Goal: Information Seeking & Learning: Check status

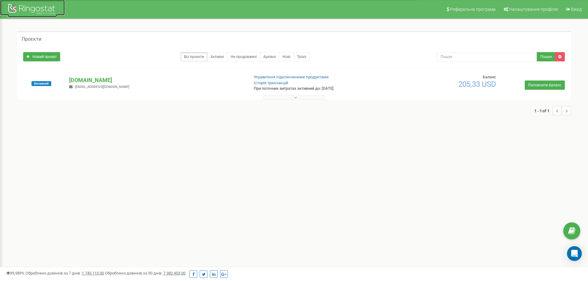
drag, startPoint x: 33, startPoint y: 9, endPoint x: 40, endPoint y: 12, distance: 6.9
click at [33, 9] on div at bounding box center [32, 9] width 49 height 15
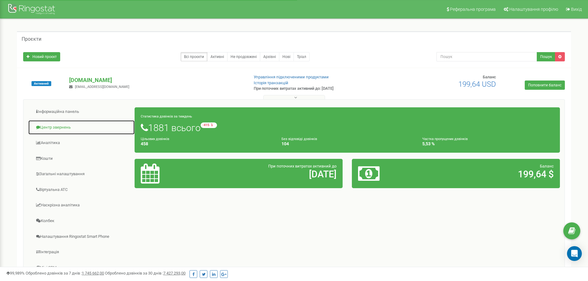
click at [71, 129] on link "Центр звернень" at bounding box center [81, 127] width 107 height 15
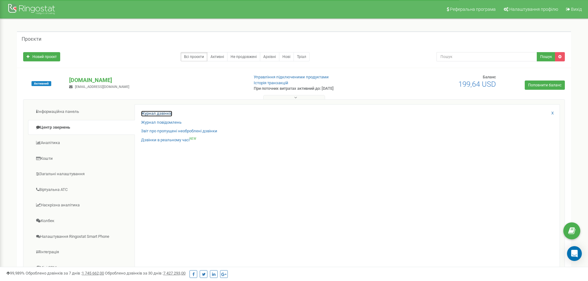
click at [162, 113] on link "Журнал дзвінків" at bounding box center [156, 114] width 31 height 6
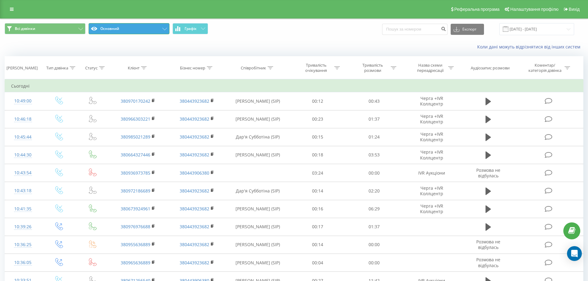
click at [129, 28] on button "Основний" at bounding box center [129, 28] width 81 height 11
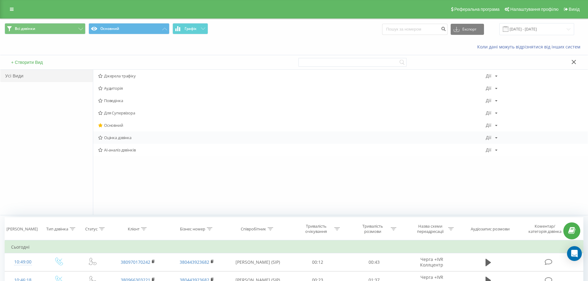
click at [122, 138] on span "Оцінка дзвінка" at bounding box center [292, 138] width 388 height 4
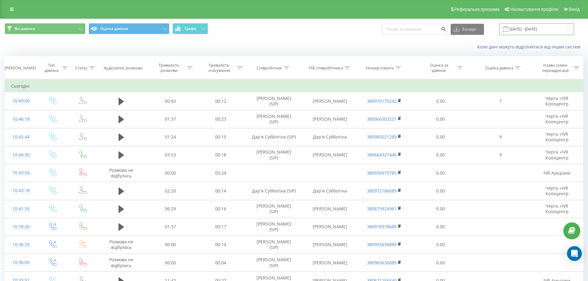
click at [550, 29] on input "[DATE] - [DATE]" at bounding box center [537, 29] width 75 height 12
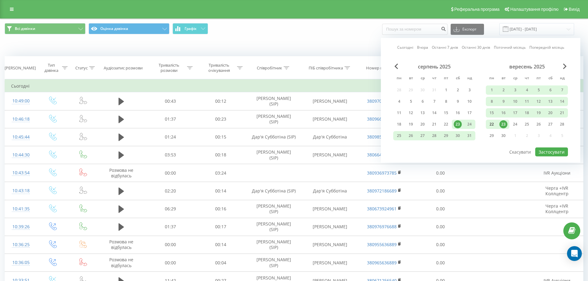
click at [496, 124] on div "22" at bounding box center [492, 124] width 8 height 8
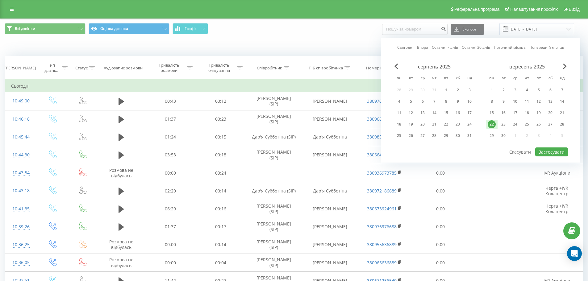
click at [494, 125] on div "22" at bounding box center [492, 124] width 8 height 8
click at [545, 150] on button "Застосувати" at bounding box center [552, 152] width 33 height 9
type input "[DATE] - [DATE]"
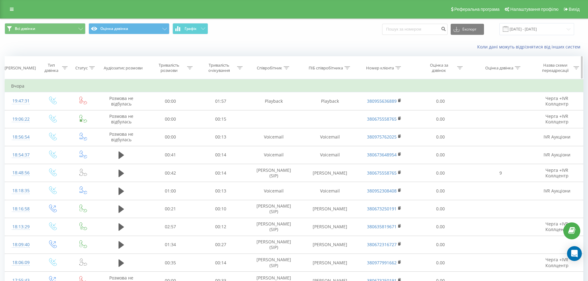
click at [521, 68] on icon at bounding box center [518, 67] width 6 height 3
click at [493, 108] on input "number" at bounding box center [501, 112] width 54 height 11
click at [504, 99] on div at bounding box center [498, 98] width 44 height 6
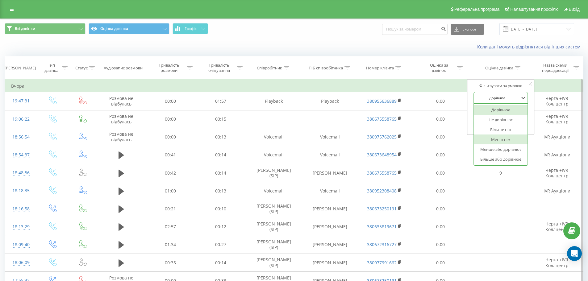
click at [503, 141] on div "Менш ніж" at bounding box center [501, 140] width 54 height 10
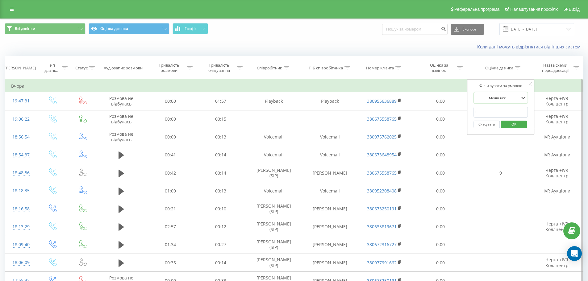
click at [487, 113] on input "number" at bounding box center [501, 112] width 54 height 11
type input "9"
click at [512, 123] on span "OK" at bounding box center [514, 125] width 17 height 10
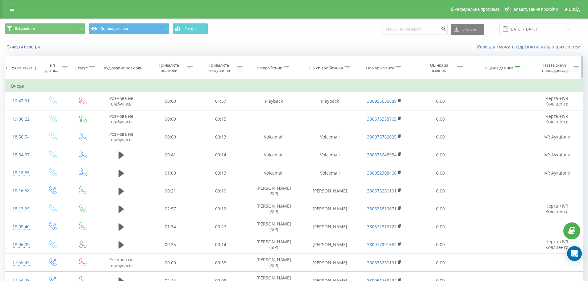
click at [515, 66] on div "Оцінка дзвінка" at bounding box center [503, 67] width 35 height 5
click at [506, 97] on div at bounding box center [498, 98] width 44 height 6
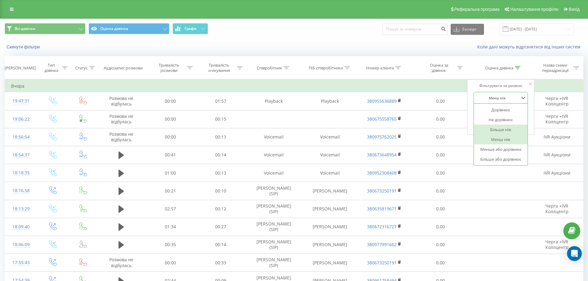
click at [496, 131] on div "Більше ніж" at bounding box center [501, 130] width 54 height 10
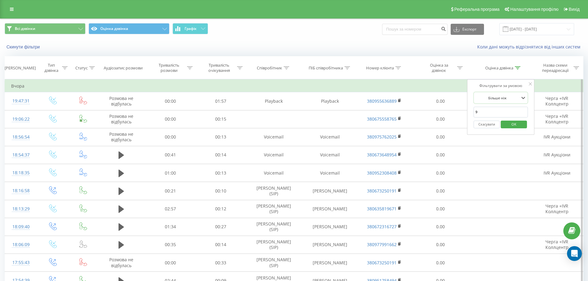
click at [515, 122] on span "OK" at bounding box center [514, 125] width 17 height 10
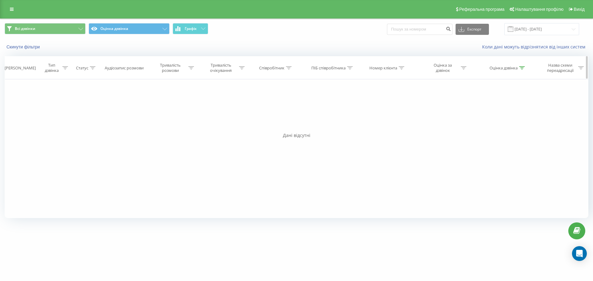
click at [524, 65] on th "Оцінка дзвінка" at bounding box center [505, 68] width 61 height 23
click at [522, 65] on div at bounding box center [522, 67] width 6 height 5
click at [507, 95] on div at bounding box center [502, 98] width 44 height 6
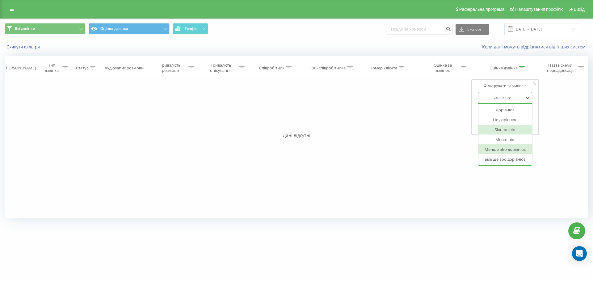
click at [499, 149] on div "Менше або дорівнює" at bounding box center [506, 150] width 54 height 10
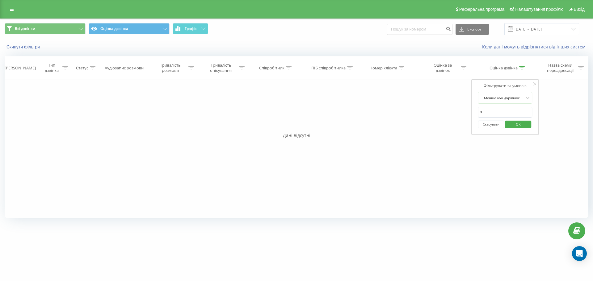
click at [511, 127] on span "OK" at bounding box center [518, 125] width 17 height 10
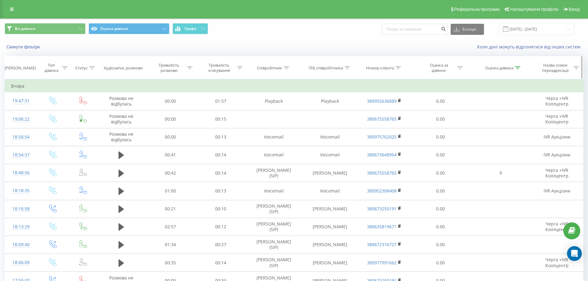
click at [521, 65] on th "Оцінка дзвінка" at bounding box center [501, 68] width 60 height 23
click at [517, 68] on icon at bounding box center [518, 67] width 6 height 3
click at [516, 96] on div at bounding box center [498, 98] width 44 height 6
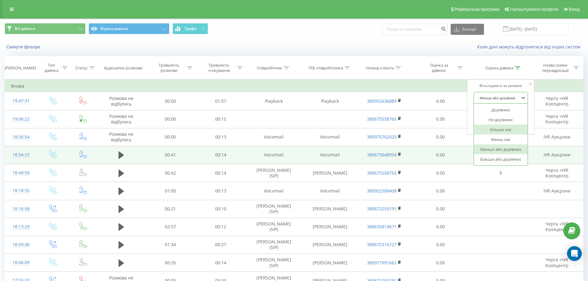
click at [546, 147] on td "IVR Аукціони" at bounding box center [557, 155] width 52 height 18
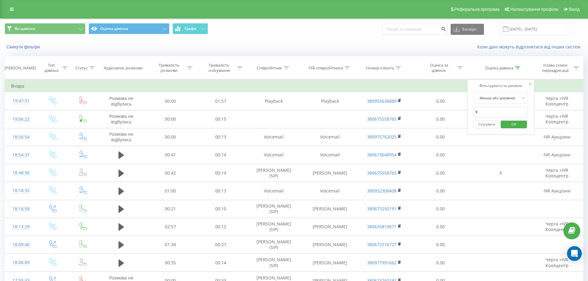
click at [494, 124] on button "Скасувати" at bounding box center [487, 125] width 26 height 8
click at [492, 69] on div "Оцінка дзвінка" at bounding box center [500, 67] width 28 height 5
click at [485, 109] on input "9" at bounding box center [501, 112] width 54 height 11
click at [495, 97] on div at bounding box center [498, 98] width 44 height 6
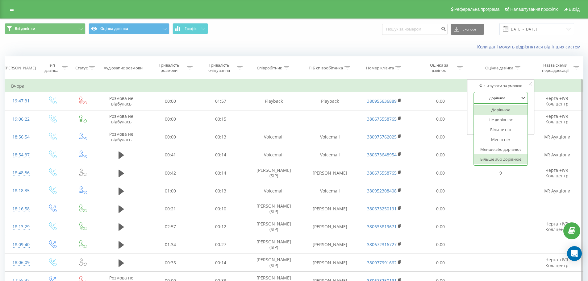
click at [493, 160] on div "Більше або дорівнює" at bounding box center [501, 159] width 54 height 10
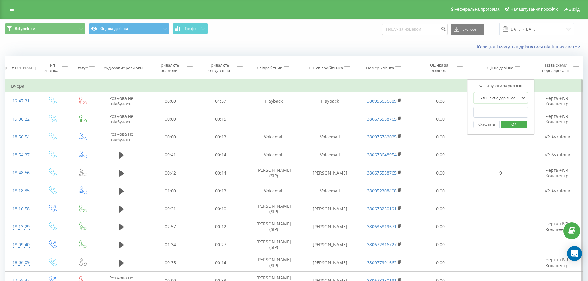
click at [485, 114] on input "9" at bounding box center [501, 112] width 54 height 11
type input "1"
drag, startPoint x: 514, startPoint y: 124, endPoint x: 529, endPoint y: 125, distance: 14.9
click at [514, 124] on span "OK" at bounding box center [514, 125] width 17 height 10
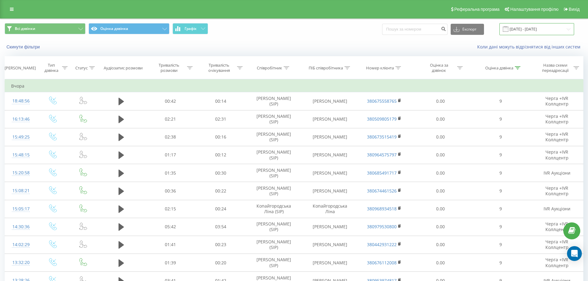
click at [528, 29] on input "[DATE] - [DATE]" at bounding box center [537, 29] width 75 height 12
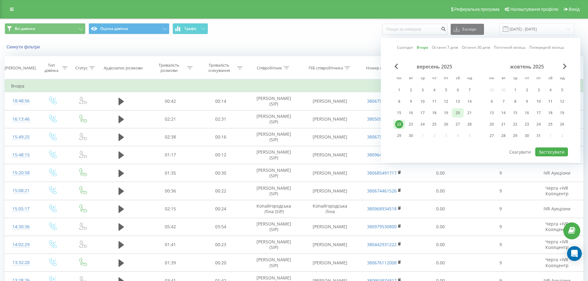
click at [458, 113] on div "20" at bounding box center [458, 113] width 8 height 8
click at [551, 153] on button "Застосувати" at bounding box center [552, 152] width 33 height 9
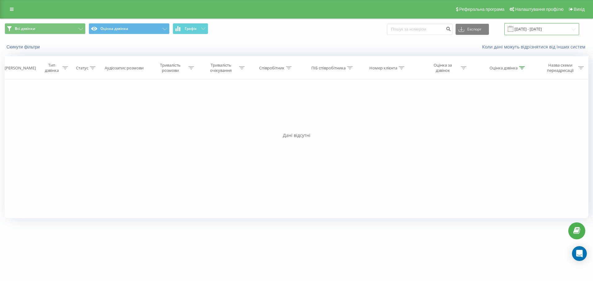
click at [525, 29] on input "[DATE] - [DATE]" at bounding box center [541, 29] width 75 height 12
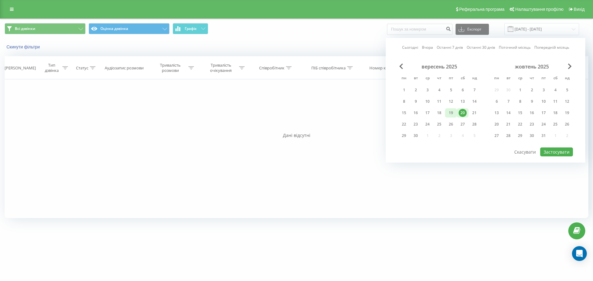
click at [450, 111] on div "19" at bounding box center [451, 113] width 8 height 8
click at [553, 148] on button "Застосувати" at bounding box center [556, 152] width 33 height 9
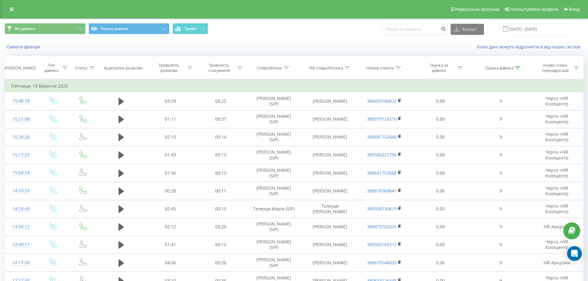
click at [509, 29] on span at bounding box center [506, 29] width 6 height 6
click at [529, 30] on input "[DATE] - [DATE]" at bounding box center [537, 29] width 75 height 12
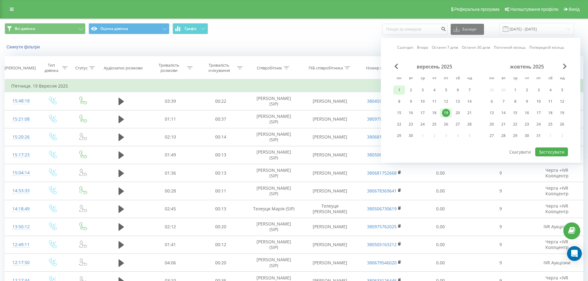
click at [400, 89] on div "1" at bounding box center [399, 90] width 8 height 8
click at [448, 114] on div "19" at bounding box center [446, 113] width 8 height 8
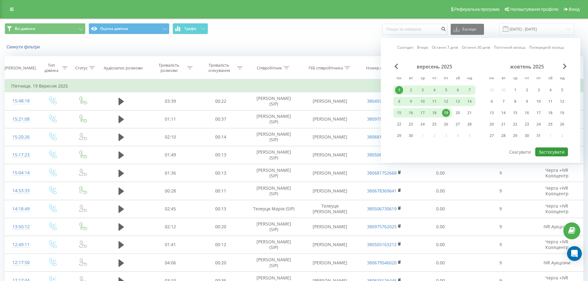
click at [551, 153] on button "Застосувати" at bounding box center [552, 152] width 33 height 9
type input "[DATE] - [DATE]"
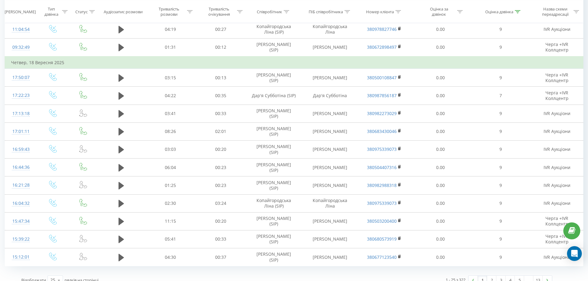
scroll to position [296, 0]
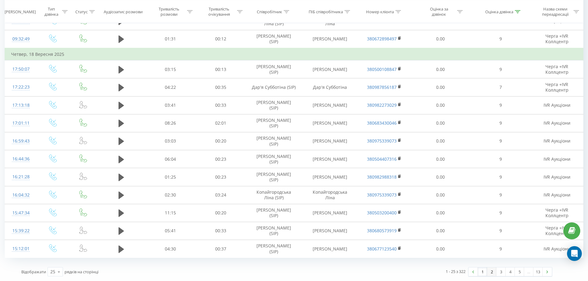
click at [492, 273] on link "2" at bounding box center [491, 272] width 9 height 9
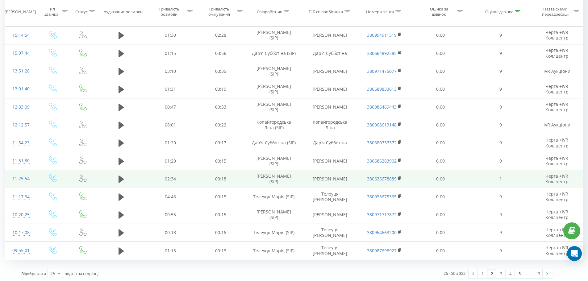
scroll to position [293, 0]
click at [119, 178] on icon at bounding box center [122, 179] width 6 height 7
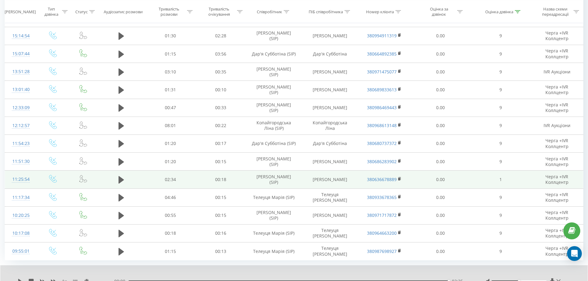
scroll to position [320, 0]
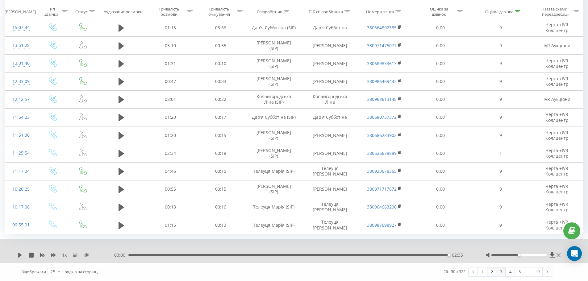
click at [499, 273] on link "3" at bounding box center [501, 272] width 9 height 9
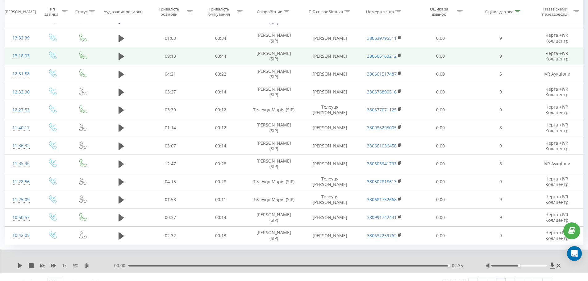
scroll to position [319, 0]
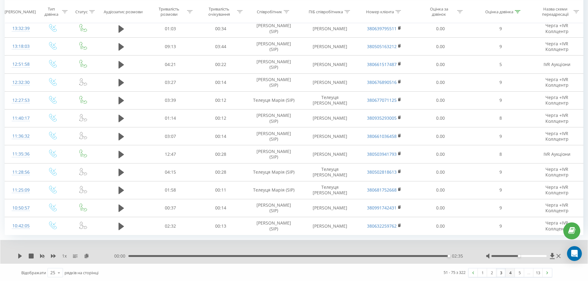
click at [510, 273] on link "4" at bounding box center [510, 273] width 9 height 9
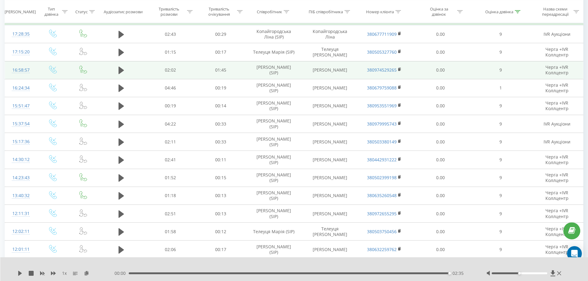
scroll to position [103, 0]
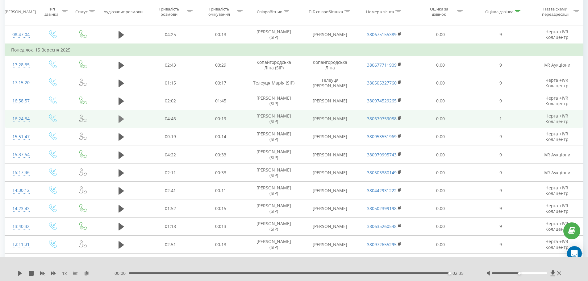
click at [119, 118] on icon at bounding box center [122, 119] width 6 height 7
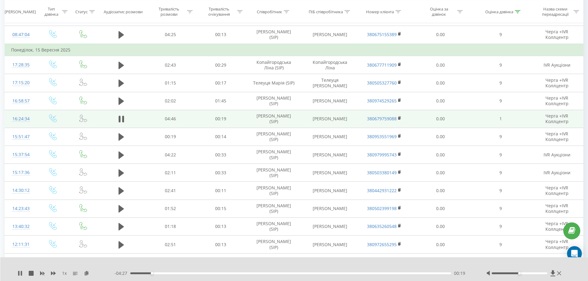
drag, startPoint x: 119, startPoint y: 120, endPoint x: 116, endPoint y: 121, distance: 3.2
click at [120, 120] on icon at bounding box center [120, 119] width 2 height 7
click at [123, 119] on icon at bounding box center [122, 119] width 6 height 7
click at [530, 274] on div at bounding box center [520, 274] width 56 height 2
click at [540, 272] on div at bounding box center [525, 274] width 77 height 6
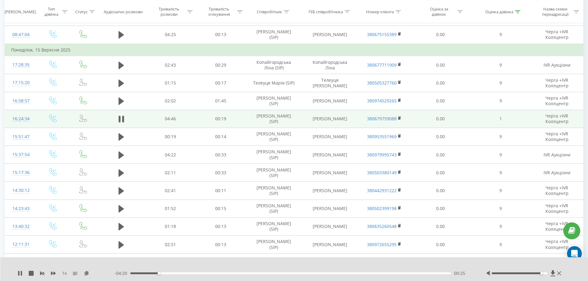
click at [542, 274] on div at bounding box center [520, 274] width 56 height 2
click at [546, 274] on div at bounding box center [520, 274] width 56 height 2
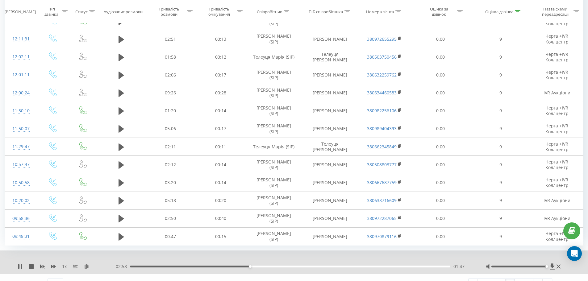
scroll to position [320, 0]
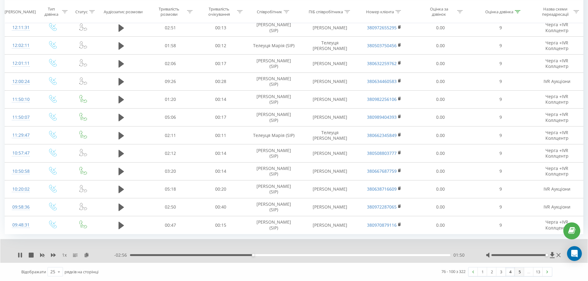
click at [519, 273] on link "5" at bounding box center [519, 272] width 9 height 9
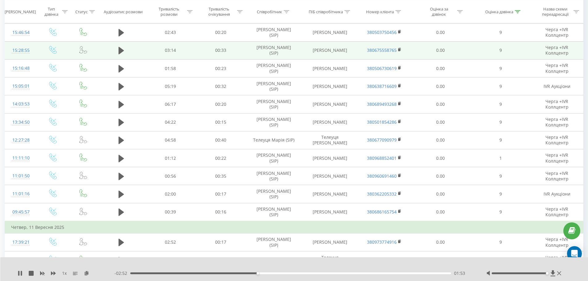
scroll to position [195, 0]
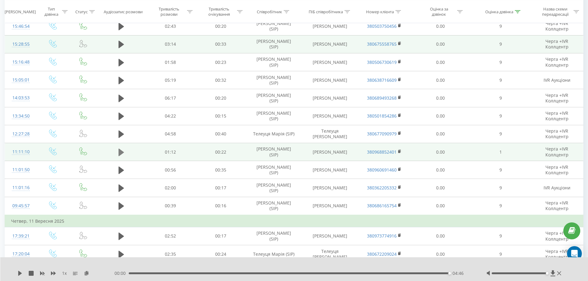
click at [121, 154] on icon at bounding box center [122, 152] width 6 height 7
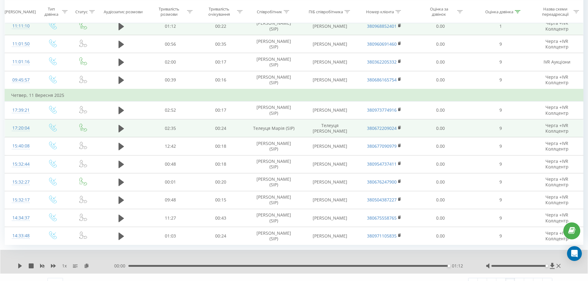
scroll to position [332, 0]
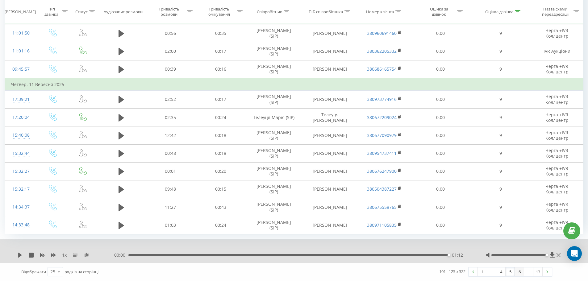
click at [517, 271] on link "6" at bounding box center [519, 272] width 9 height 9
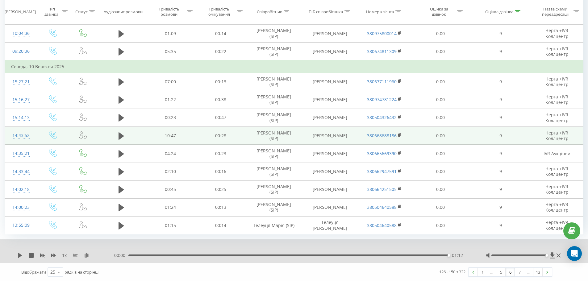
scroll to position [320, 0]
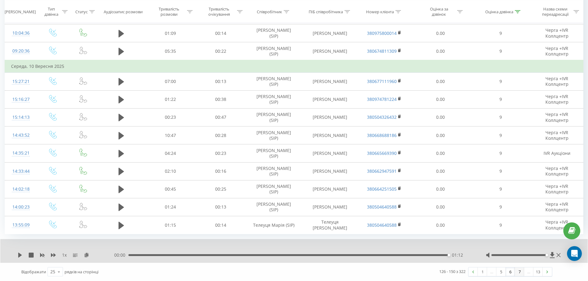
click at [519, 273] on link "7" at bounding box center [519, 272] width 9 height 9
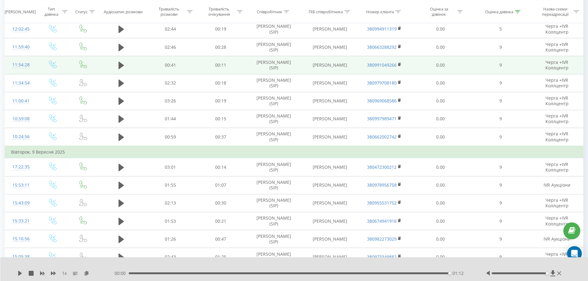
scroll to position [72, 0]
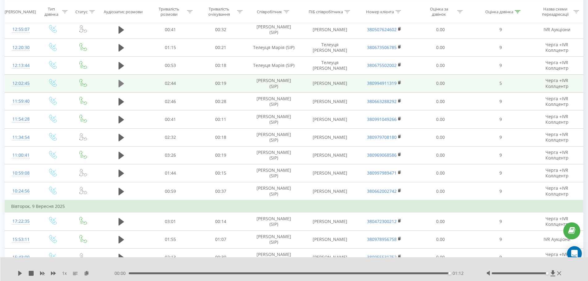
click at [119, 85] on icon at bounding box center [122, 83] width 6 height 7
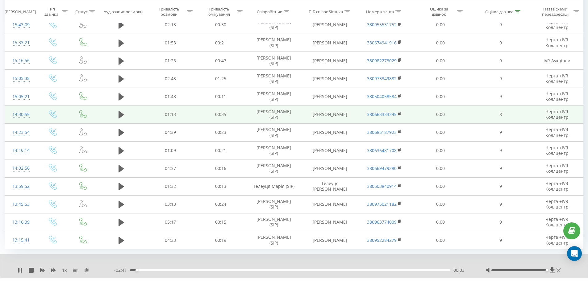
scroll to position [320, 0]
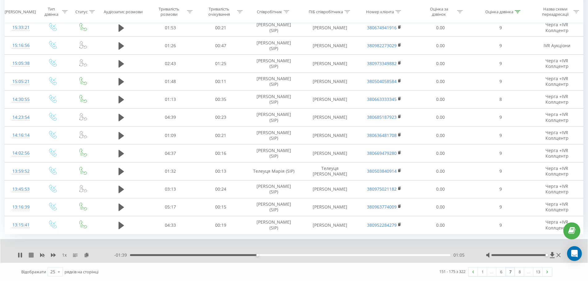
click at [32, 255] on icon at bounding box center [31, 255] width 5 height 5
click at [20, 255] on icon at bounding box center [20, 255] width 4 height 5
click at [212, 256] on div "00:42" at bounding box center [290, 256] width 321 height 2
drag, startPoint x: 261, startPoint y: 255, endPoint x: 268, endPoint y: 254, distance: 7.2
click at [261, 255] on div "00:46" at bounding box center [290, 256] width 321 height 2
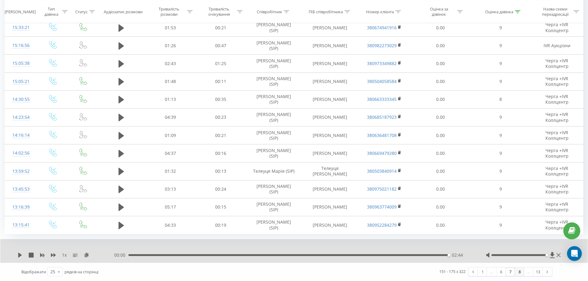
click at [519, 272] on link "8" at bounding box center [519, 272] width 9 height 9
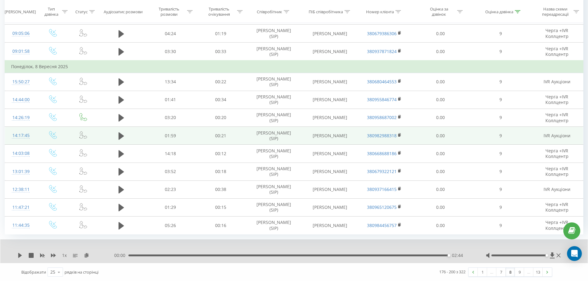
scroll to position [320, 0]
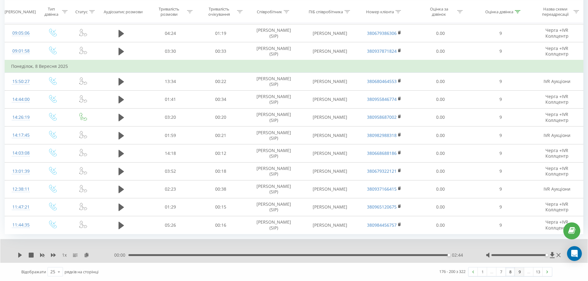
click at [520, 274] on link "9" at bounding box center [519, 272] width 9 height 9
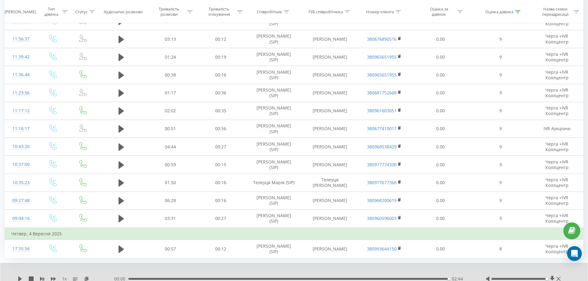
scroll to position [332, 0]
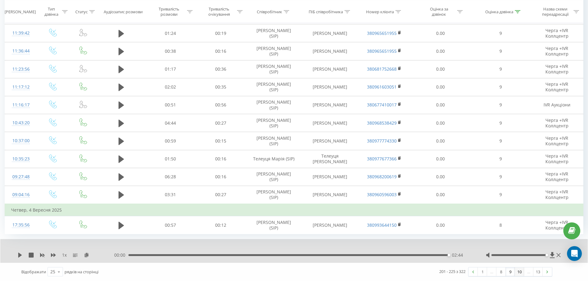
click at [518, 272] on link "10" at bounding box center [519, 272] width 9 height 9
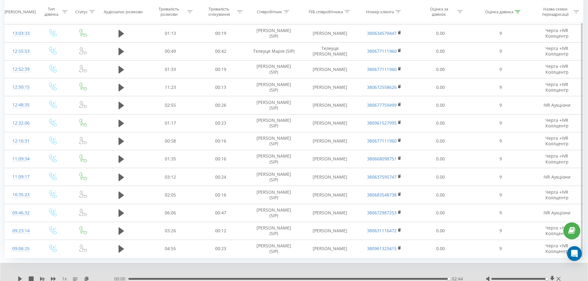
scroll to position [307, 0]
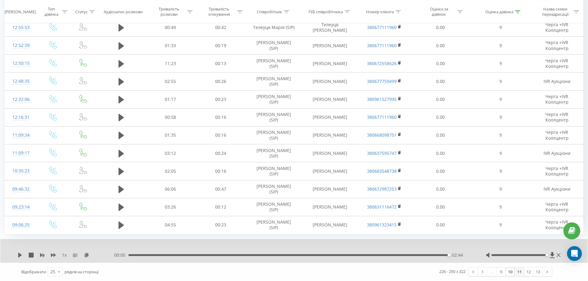
click at [520, 271] on link "11" at bounding box center [519, 272] width 9 height 9
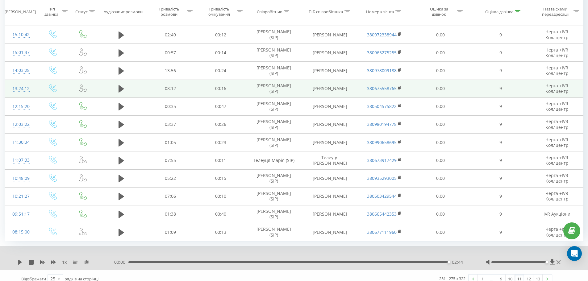
scroll to position [320, 0]
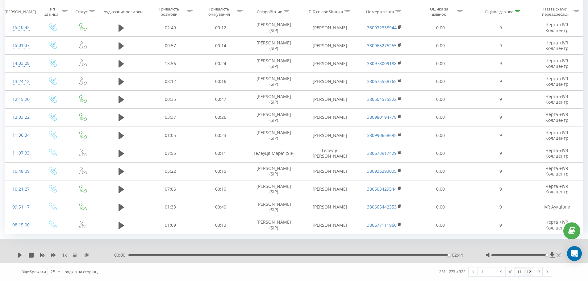
click at [527, 274] on link "12" at bounding box center [529, 272] width 9 height 9
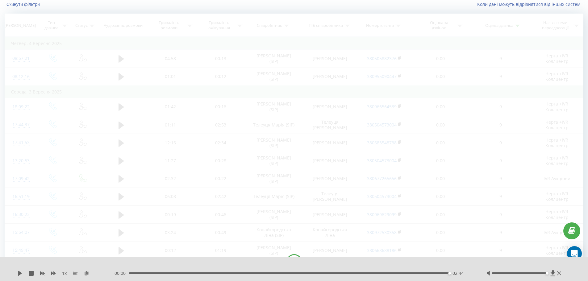
scroll to position [41, 0]
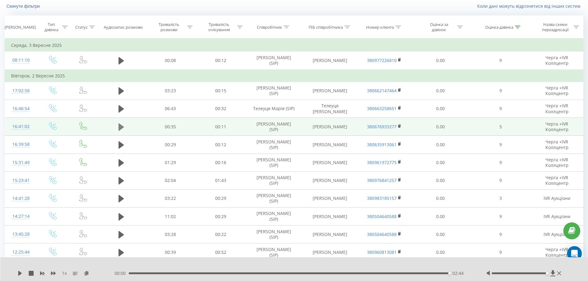
click at [120, 127] on icon at bounding box center [122, 126] width 6 height 7
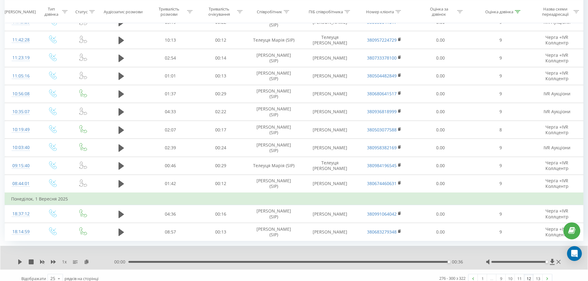
scroll to position [332, 0]
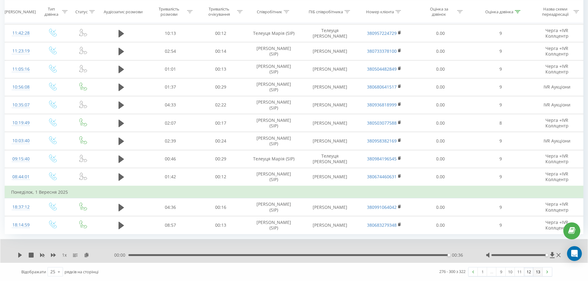
click at [540, 271] on link "13" at bounding box center [538, 272] width 9 height 9
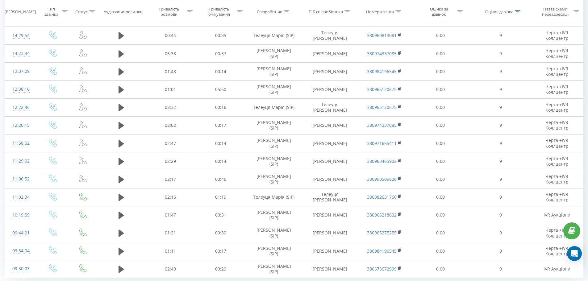
scroll to position [230, 0]
